Goal: Transaction & Acquisition: Purchase product/service

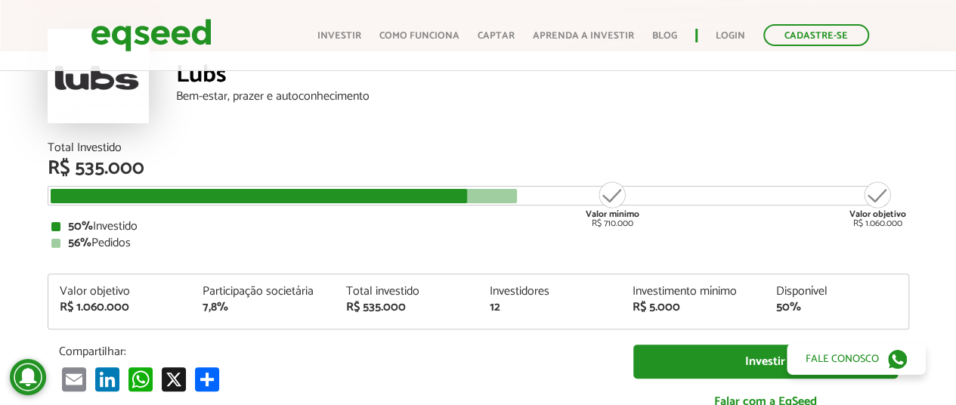
scroll to position [153, 0]
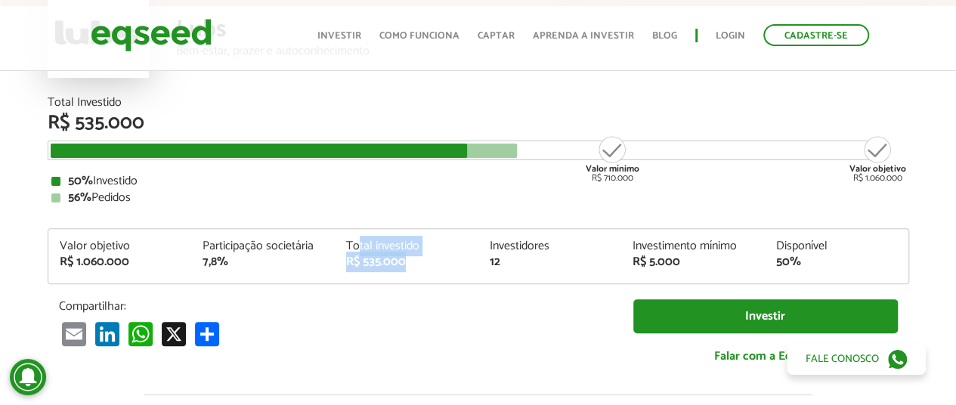
drag, startPoint x: 357, startPoint y: 238, endPoint x: 450, endPoint y: 280, distance: 102.1
click at [450, 280] on div "Valor objetivo R$ 1.060.000 Participação societária 7,8% Total investido R$ 535…" at bounding box center [478, 261] width 860 height 43
drag, startPoint x: 450, startPoint y: 280, endPoint x: 259, endPoint y: 224, distance: 198.7
click at [259, 224] on div "Total Investido R$ 535.000 Valor mínimo R$ 710.000 Valor objetivo R$ 1.060.000 …" at bounding box center [479, 238] width 862 height 283
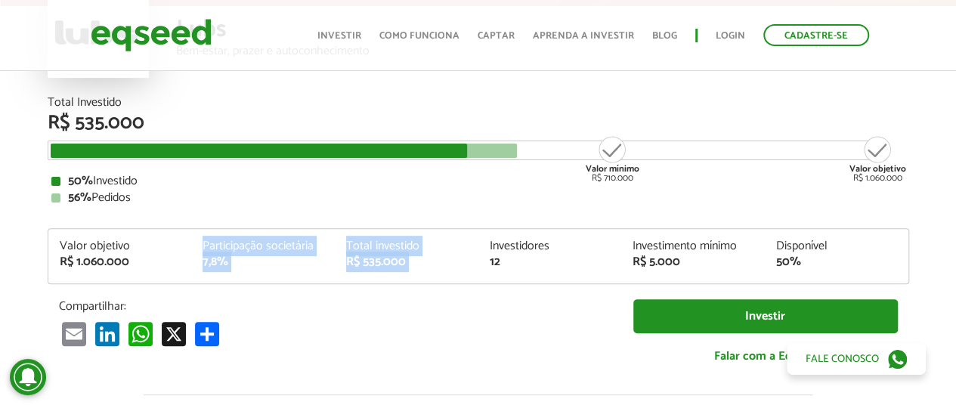
click at [259, 224] on div "Total Investido R$ 535.000 Valor mínimo R$ 710.000 Valor objetivo R$ 1.060.000 …" at bounding box center [479, 238] width 862 height 283
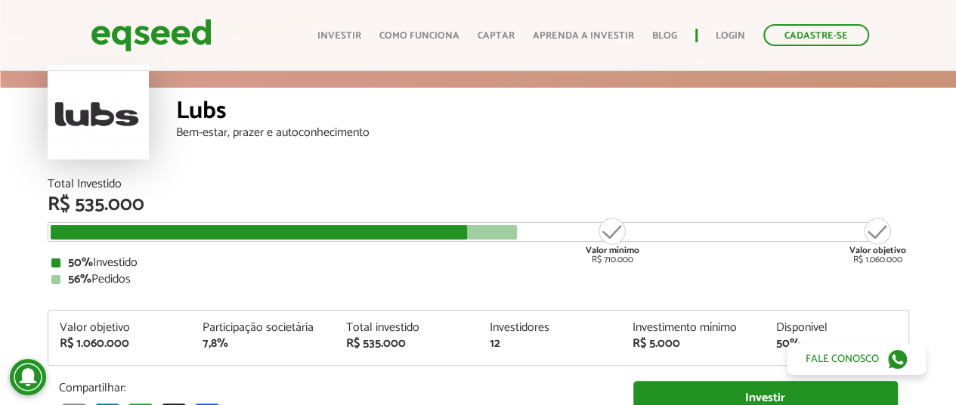
scroll to position [70, 0]
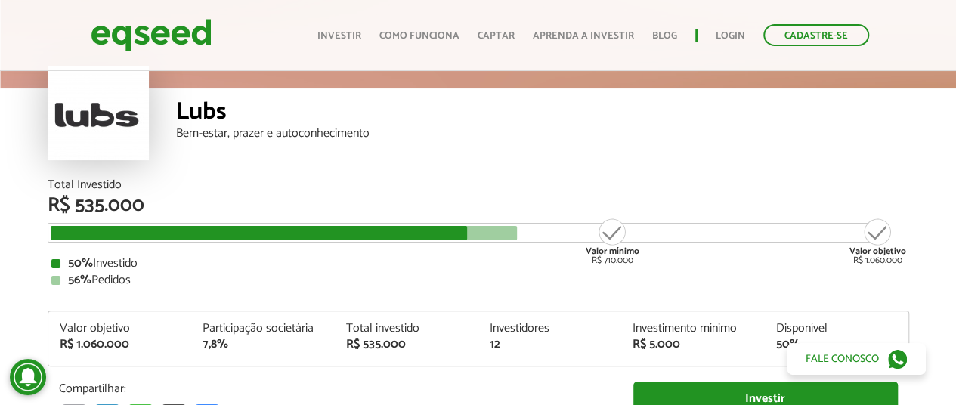
click at [219, 129] on div "Bem-estar, prazer e autoconhecimento" at bounding box center [542, 134] width 733 height 12
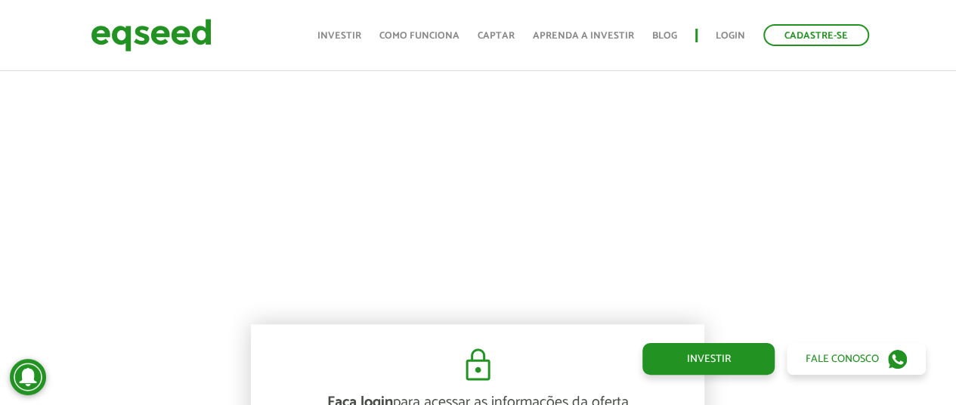
scroll to position [693, 0]
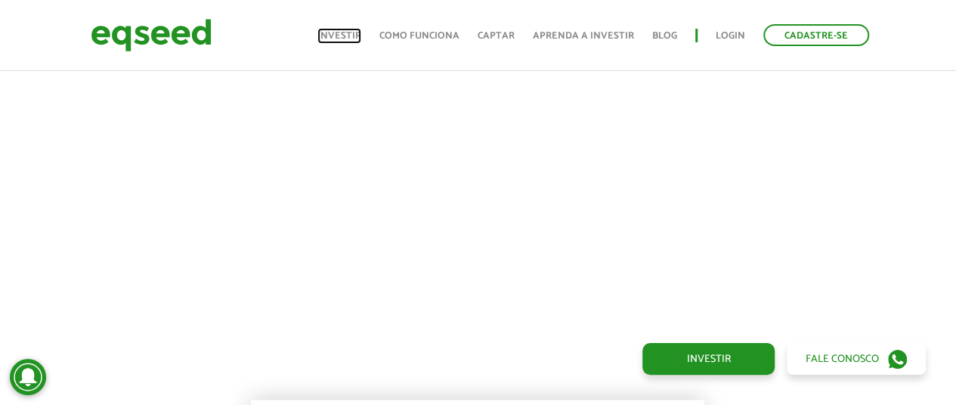
click at [354, 31] on link "Investir" at bounding box center [339, 36] width 44 height 10
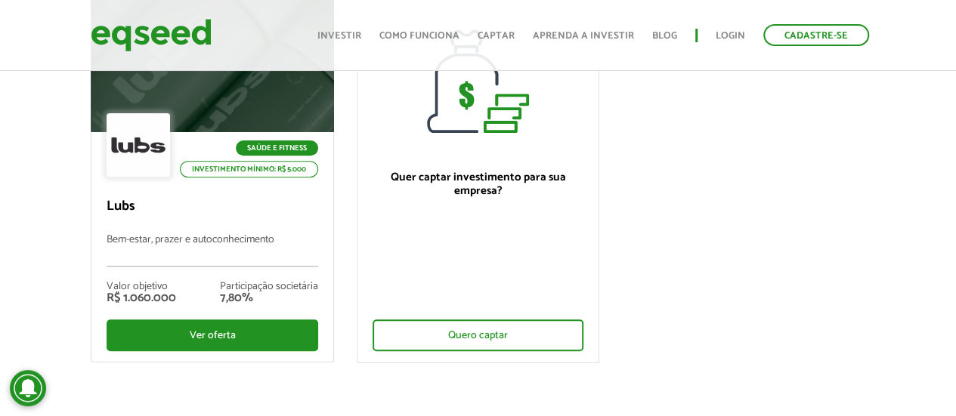
scroll to position [227, 0]
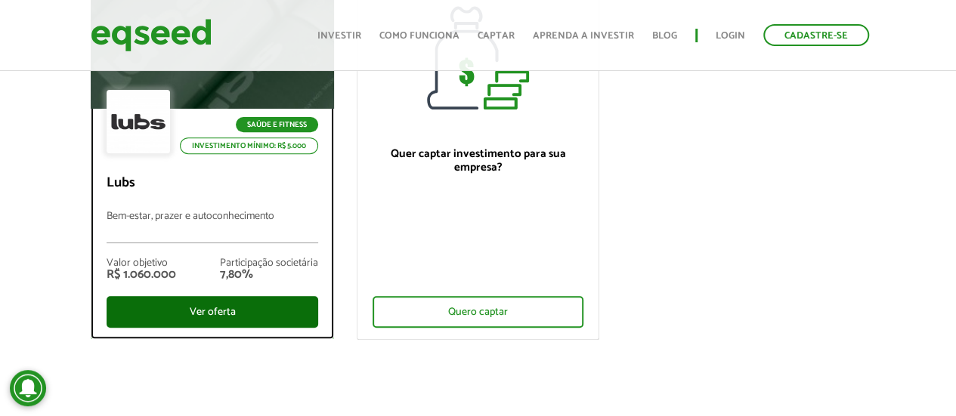
click at [178, 303] on div "Ver oferta" at bounding box center [212, 312] width 211 height 32
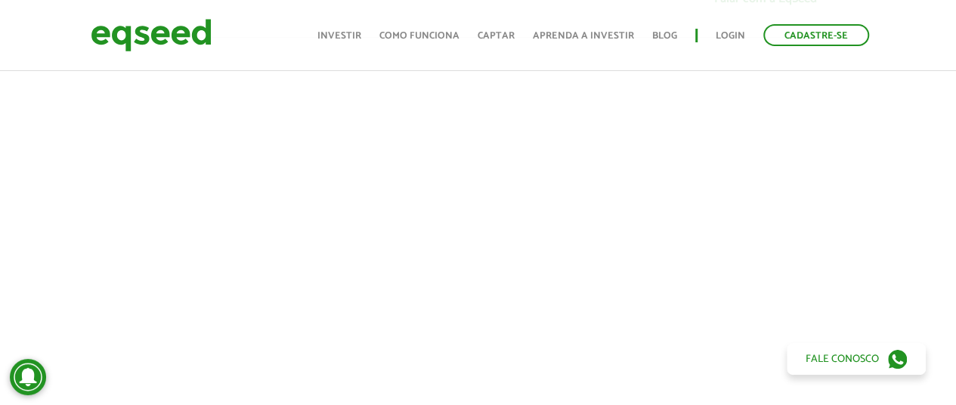
scroll to position [529, 0]
click at [933, 268] on div at bounding box center [478, 275] width 956 height 515
click at [935, 268] on div at bounding box center [478, 275] width 956 height 515
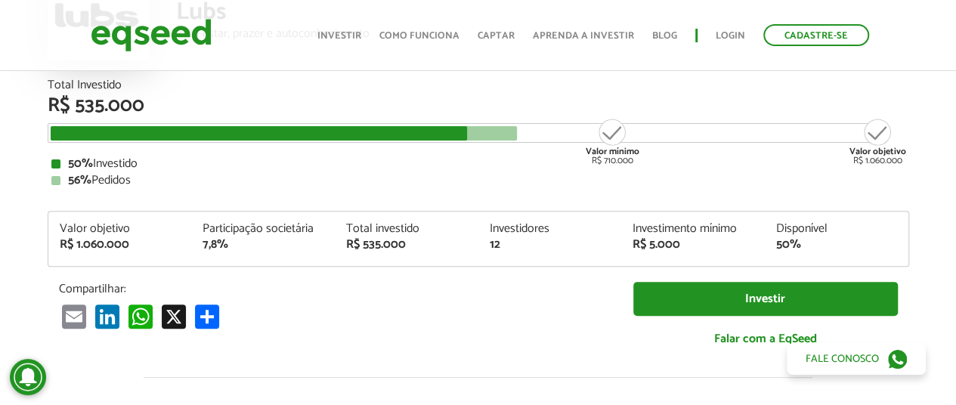
scroll to position [76, 0]
